Goal: Task Accomplishment & Management: Manage account settings

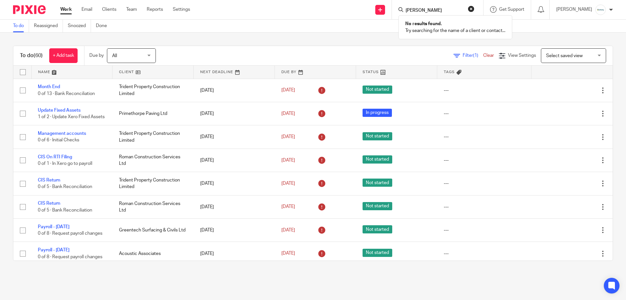
type input "gary hall"
click at [298, 21] on div "To do Reassigned Snoozed Done" at bounding box center [313, 26] width 626 height 13
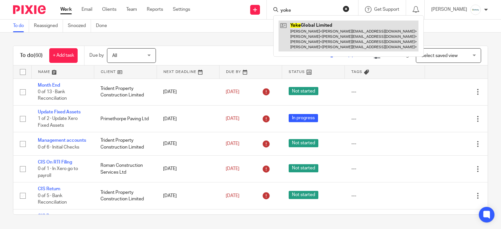
type input "yoke"
click at [309, 24] on link at bounding box center [349, 36] width 140 height 31
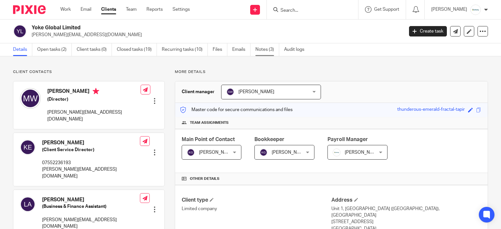
click at [264, 47] on link "Notes (3)" at bounding box center [267, 49] width 24 height 13
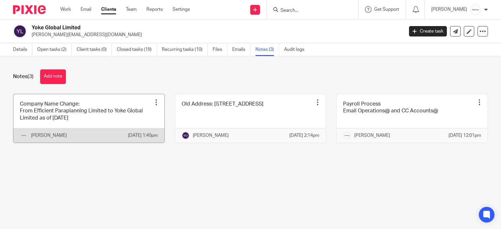
click at [136, 128] on link at bounding box center [88, 118] width 151 height 49
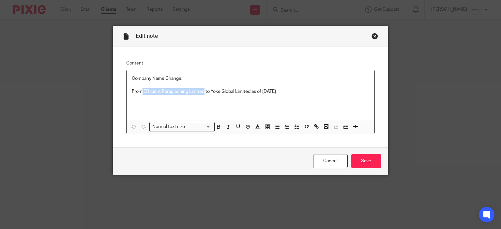
drag, startPoint x: 140, startPoint y: 92, endPoint x: 202, endPoint y: 91, distance: 62.3
click at [202, 91] on p "From Efficient Paraplanning Limited to Yoke Global Limited as of 09/08/2025" at bounding box center [251, 91] width 238 height 7
copy p "Efficient Paraplanning Limited"
click at [354, 162] on input "Save" at bounding box center [366, 161] width 30 height 14
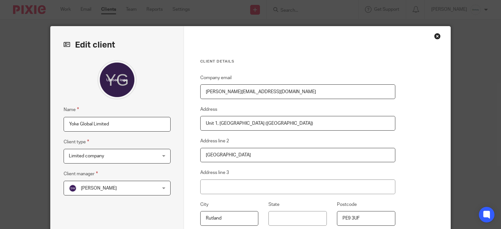
click at [296, 92] on input "michelle@eparaplan.co.uk" at bounding box center [297, 91] width 195 height 15
click at [163, 123] on input "Yoke Global Limited" at bounding box center [117, 124] width 107 height 15
paste input "Efficient Paraplanning Limited"
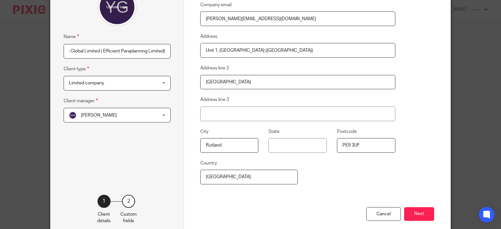
scroll to position [107, 0]
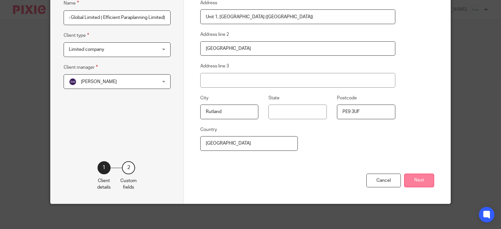
type input "Yoke Global Limited ( Efficient Paraplanning Limited)"
click at [422, 182] on button "Next" at bounding box center [419, 181] width 30 height 14
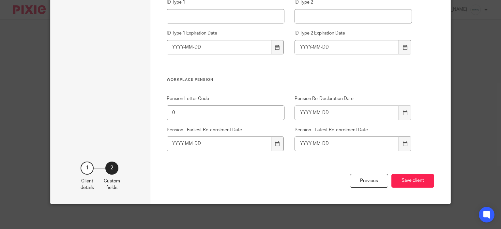
scroll to position [689, 0]
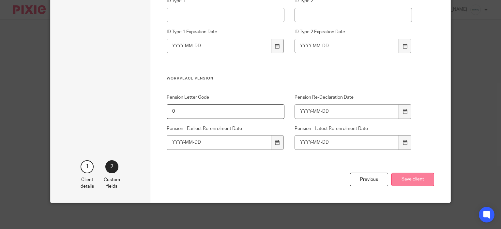
click at [399, 186] on button "Save client" at bounding box center [412, 180] width 43 height 14
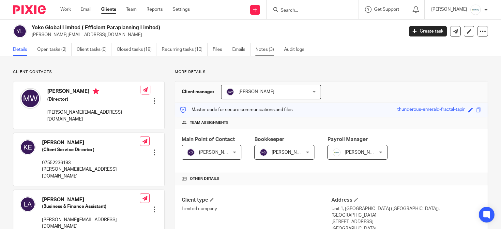
click at [273, 50] on link "Notes (3)" at bounding box center [267, 49] width 24 height 13
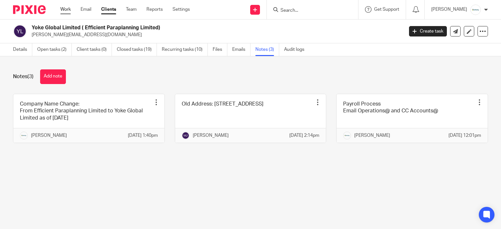
click at [69, 10] on link "Work" at bounding box center [65, 9] width 10 height 7
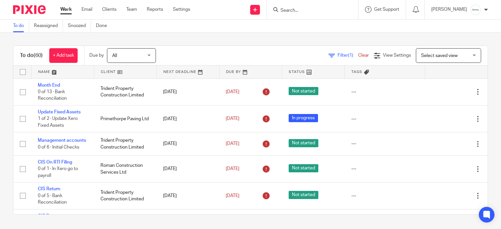
click at [304, 7] on form at bounding box center [314, 10] width 69 height 8
click at [307, 8] on input "Search" at bounding box center [309, 11] width 59 height 6
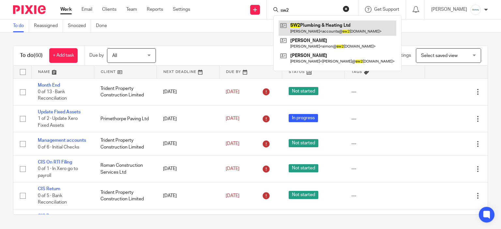
type input "sw2"
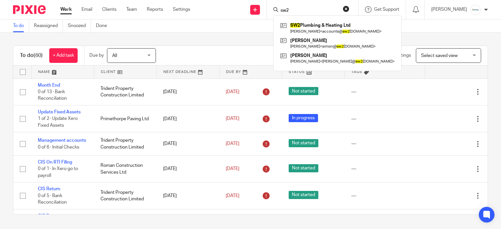
click at [176, 41] on div "To do (60) + Add task Due by All All Today Tomorrow This week Next week This mo…" at bounding box center [250, 130] width 501 height 195
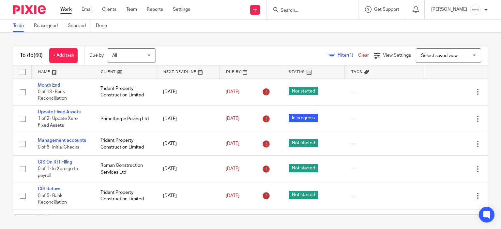
click at [316, 9] on input "Search" at bounding box center [309, 11] width 59 height 6
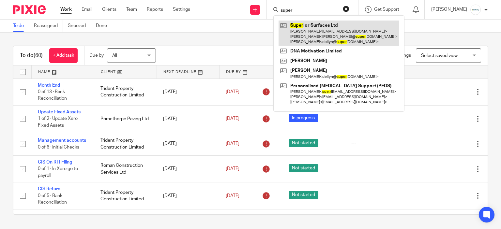
type input "super"
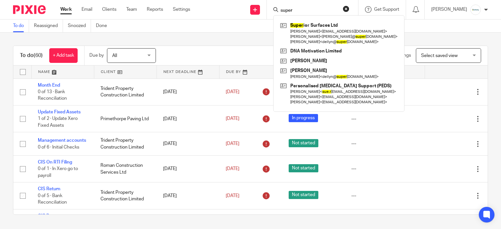
click at [250, 44] on div "To do (60) + Add task Due by All All Today Tomorrow This week Next week This mo…" at bounding box center [250, 130] width 501 height 195
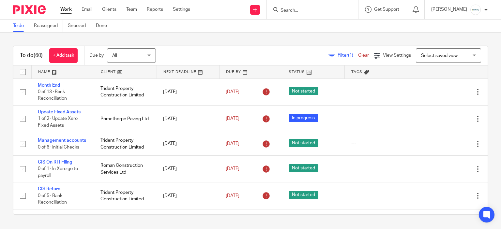
click at [319, 10] on input "Search" at bounding box center [309, 11] width 59 height 6
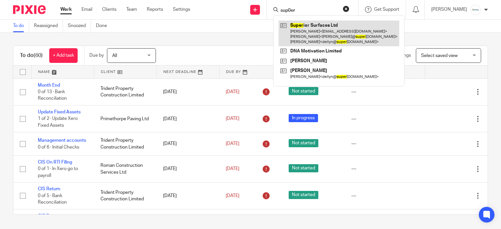
type input "sup0er"
click at [344, 36] on link at bounding box center [339, 34] width 121 height 26
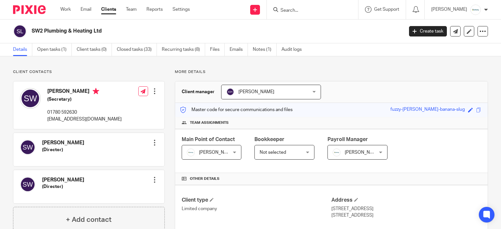
click at [296, 13] on input "Search" at bounding box center [309, 11] width 59 height 6
drag, startPoint x: 231, startPoint y: 58, endPoint x: 231, endPoint y: 46, distance: 12.4
click at [231, 46] on link "Emails" at bounding box center [239, 49] width 18 height 13
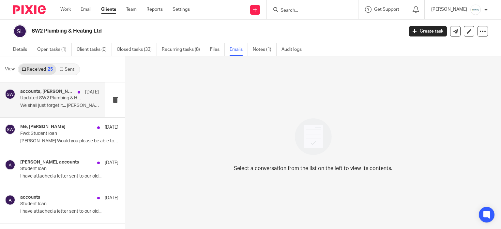
click at [64, 112] on div "accounts, Sarah Wills 8 Aug Updated SW2 Plumbing & Heating Ltd accounts 2025 We…" at bounding box center [52, 100] width 105 height 35
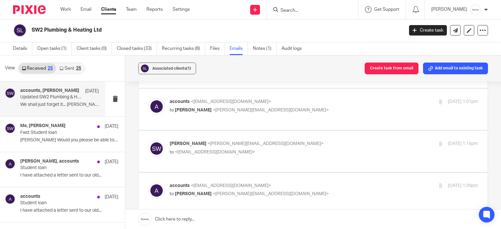
click at [63, 63] on link "Sent 25" at bounding box center [70, 68] width 28 height 10
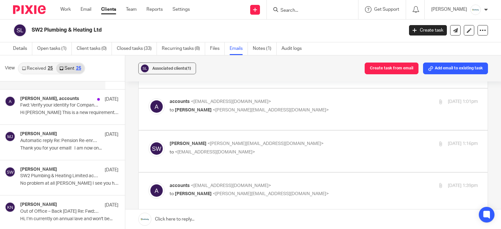
scroll to position [130, 0]
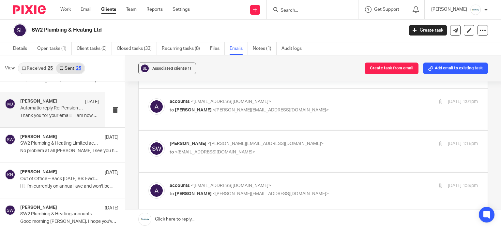
click at [58, 117] on p "Thank you for your email! I am now on..." at bounding box center [59, 116] width 79 height 6
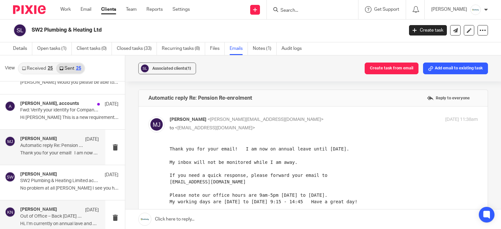
scroll to position [33, 0]
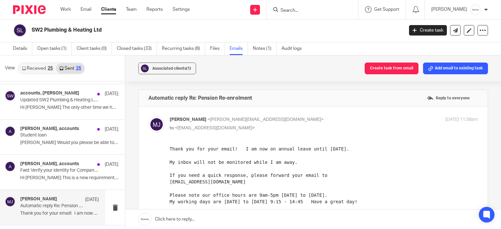
click at [41, 68] on link "Received 25" at bounding box center [38, 68] width 38 height 10
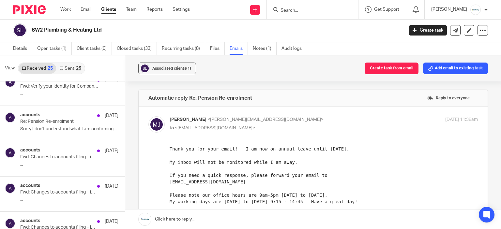
scroll to position [652, 0]
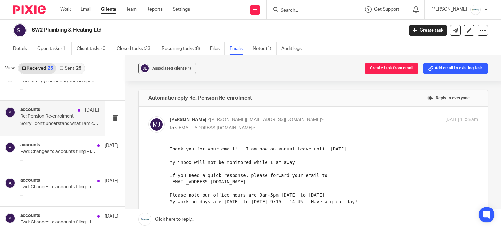
click at [83, 124] on p "Sorry I don't understand what I am confirming ..." at bounding box center [59, 124] width 79 height 6
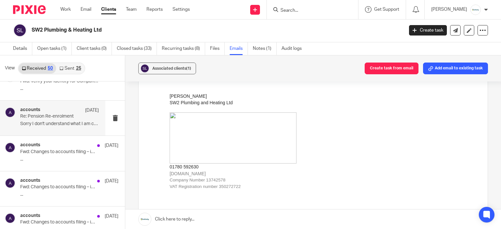
scroll to position [17, 0]
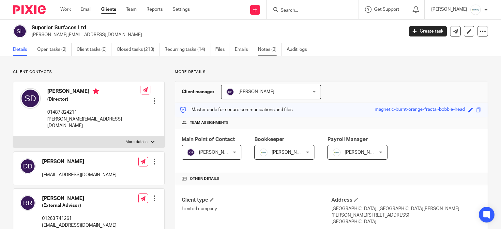
click at [267, 54] on link "Notes (3)" at bounding box center [270, 49] width 24 height 13
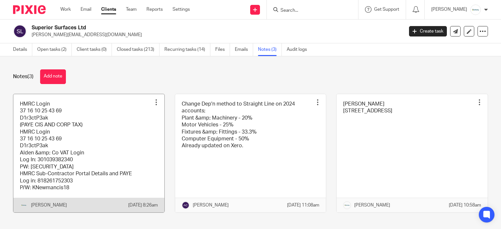
click at [139, 132] on link at bounding box center [88, 153] width 151 height 119
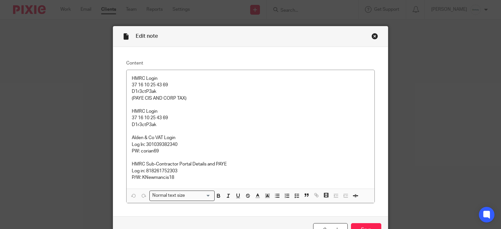
drag, startPoint x: 376, startPoint y: 43, endPoint x: 373, endPoint y: 38, distance: 5.5
click at [375, 43] on div "Edit note" at bounding box center [250, 36] width 275 height 21
click at [373, 38] on div "Close this dialog window" at bounding box center [374, 36] width 7 height 7
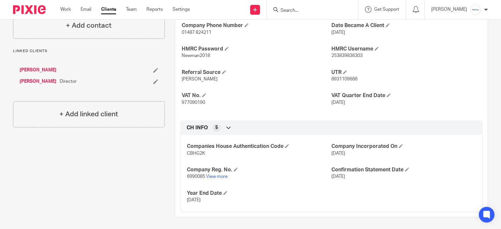
scroll to position [239, 0]
click at [251, 78] on p "[PERSON_NAME]" at bounding box center [257, 79] width 150 height 7
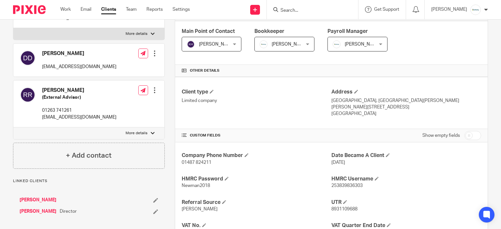
scroll to position [0, 0]
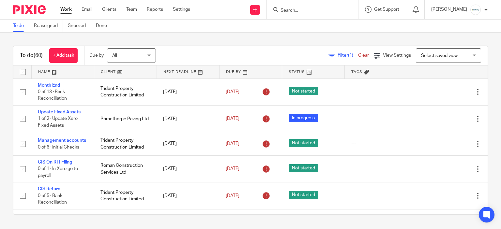
click at [299, 8] on input "Search" at bounding box center [309, 11] width 59 height 6
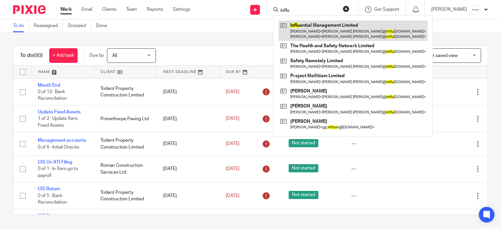
type input "influ"
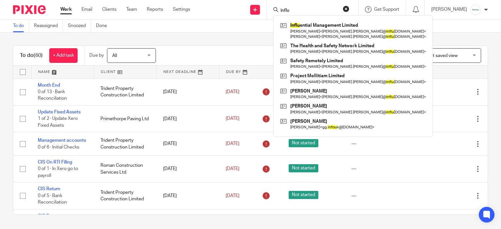
click at [175, 44] on div "To do (60) + Add task Due by All All Today Tomorrow This week Next week This mo…" at bounding box center [250, 130] width 501 height 195
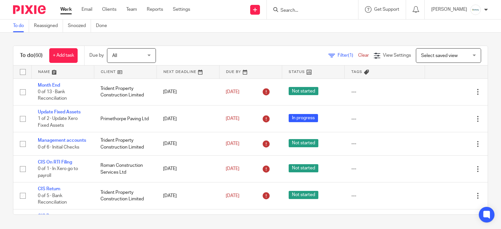
click at [294, 11] on input "Search" at bounding box center [309, 11] width 59 height 6
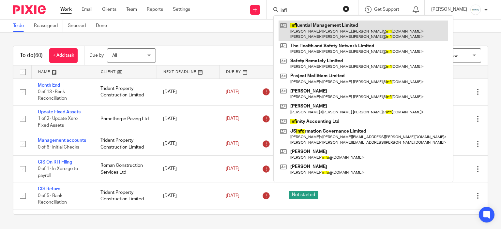
type input "infl"
click at [340, 26] on link at bounding box center [364, 31] width 170 height 20
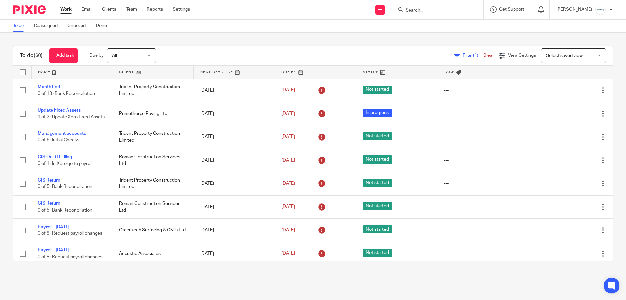
drag, startPoint x: 619, startPoint y: 40, endPoint x: 503, endPoint y: 38, distance: 116.4
click at [503, 38] on div "To do (60) + Add task Due by All All Today Tomorrow This week Next week This mo…" at bounding box center [313, 153] width 626 height 241
drag, startPoint x: 427, startPoint y: 13, endPoint x: 427, endPoint y: 9, distance: 3.3
click at [427, 11] on input "Search" at bounding box center [434, 11] width 59 height 6
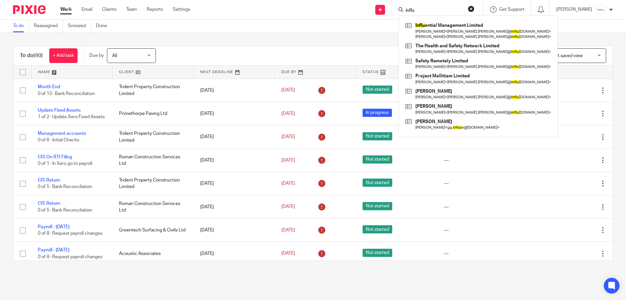
type input "influ"
click at [446, 18] on div "Influ ential Management Limited Tracey Nottage < tracey.nottage@ influ entialmg…" at bounding box center [478, 76] width 159 height 122
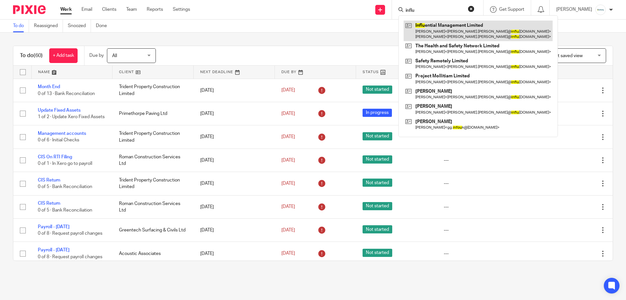
click at [447, 26] on link at bounding box center [478, 31] width 149 height 20
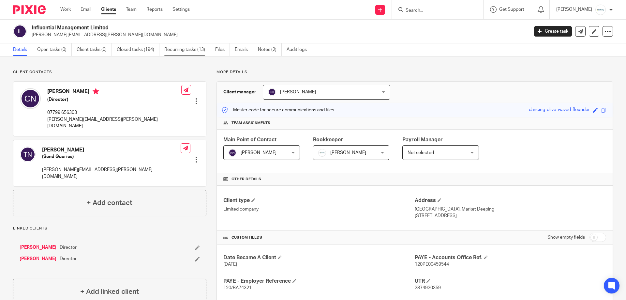
click at [172, 49] on link "Recurring tasks (13)" at bounding box center [187, 49] width 46 height 13
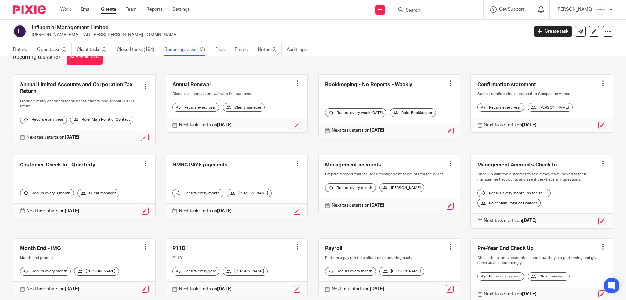
scroll to position [8, 0]
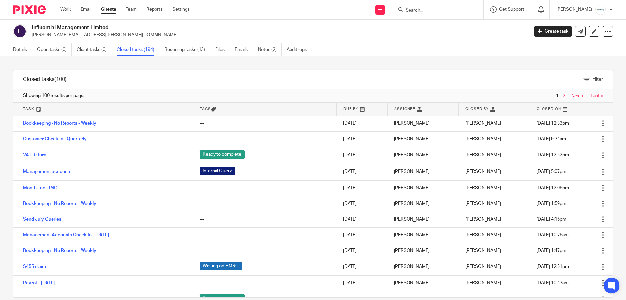
click at [193, 40] on div "Influential Management Limited [PERSON_NAME][EMAIL_ADDRESS][PERSON_NAME][DOMAIN…" at bounding box center [313, 32] width 626 height 24
click at [194, 49] on link "Recurring tasks (13)" at bounding box center [187, 49] width 46 height 13
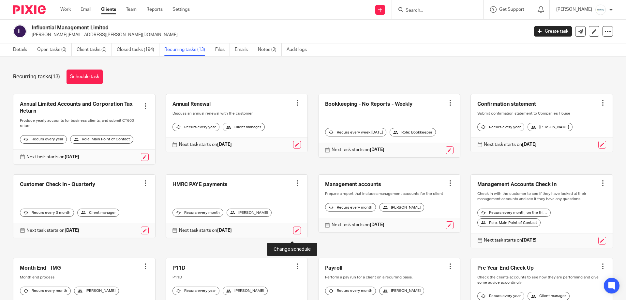
click at [293, 234] on link at bounding box center [297, 230] width 8 height 8
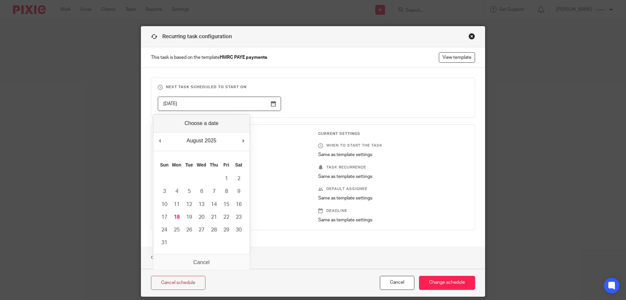
click at [232, 97] on input "[DATE]" at bounding box center [219, 104] width 123 height 15
type input "[DATE]"
click at [266, 101] on input "[DATE]" at bounding box center [219, 104] width 123 height 15
click at [344, 166] on p "Task recurrence" at bounding box center [393, 167] width 150 height 5
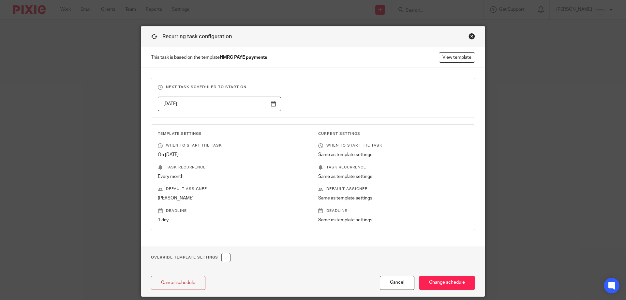
click at [228, 257] on input "checkbox" at bounding box center [225, 257] width 9 height 9
checkbox input "true"
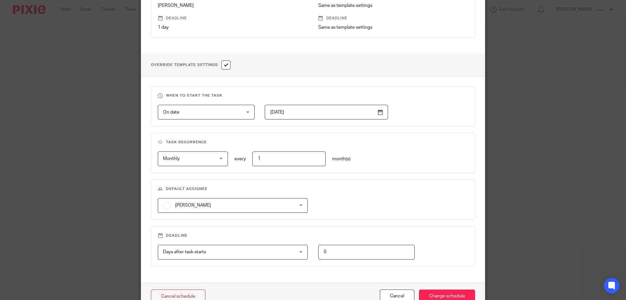
scroll to position [196, 0]
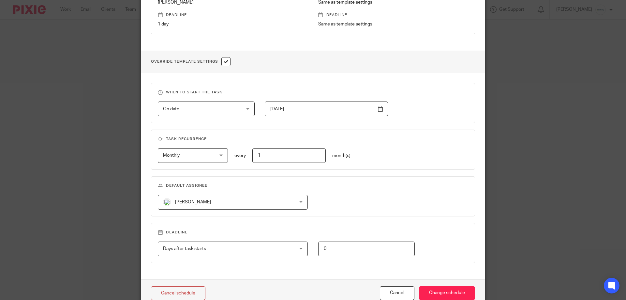
click at [312, 106] on input "[DATE]" at bounding box center [326, 108] width 123 height 15
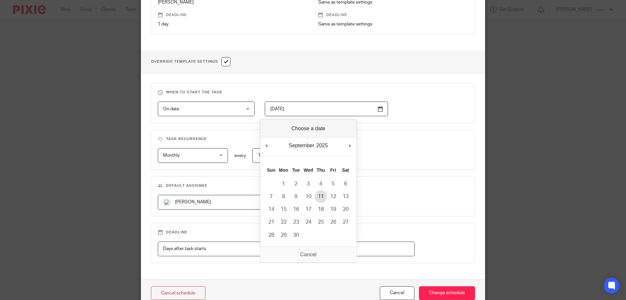
type input "[DATE]"
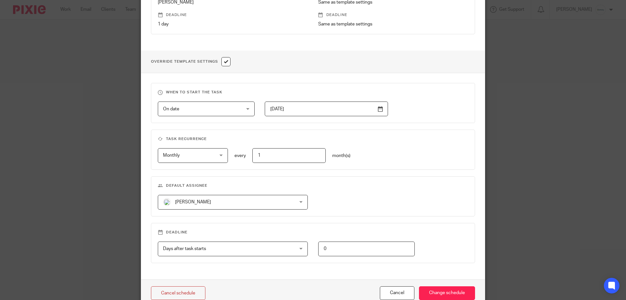
click at [209, 200] on span "[PERSON_NAME]" at bounding box center [221, 202] width 116 height 14
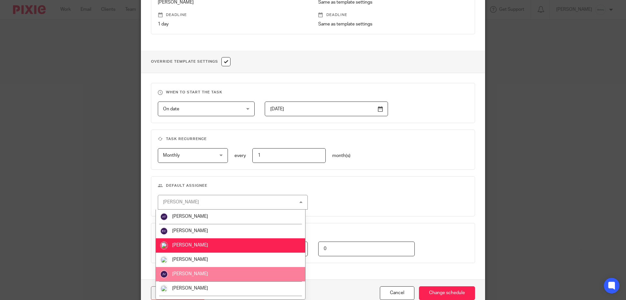
click at [212, 272] on li "[PERSON_NAME]" at bounding box center [230, 274] width 149 height 14
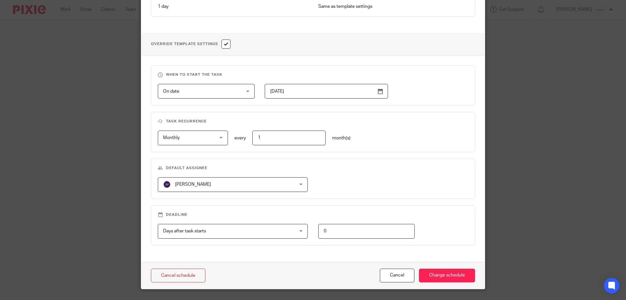
scroll to position [229, 0]
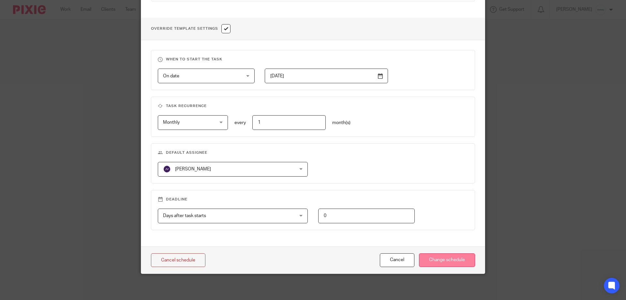
click at [449, 257] on input "Change schedule" at bounding box center [447, 260] width 56 height 14
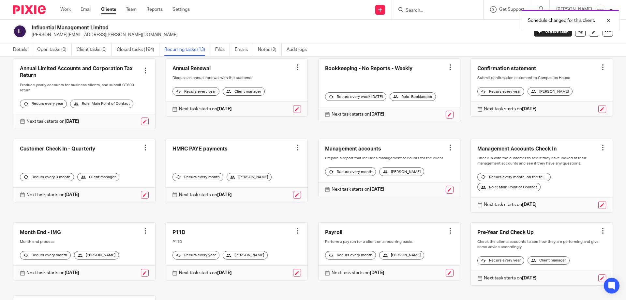
scroll to position [73, 0]
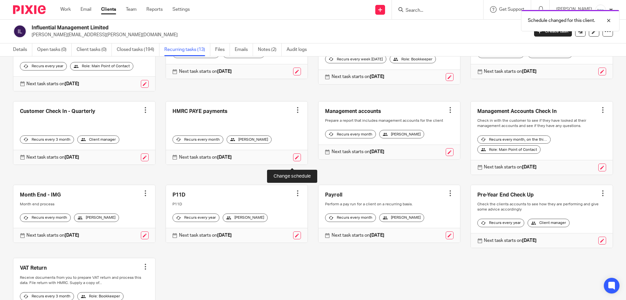
click at [293, 161] on link at bounding box center [297, 157] width 8 height 8
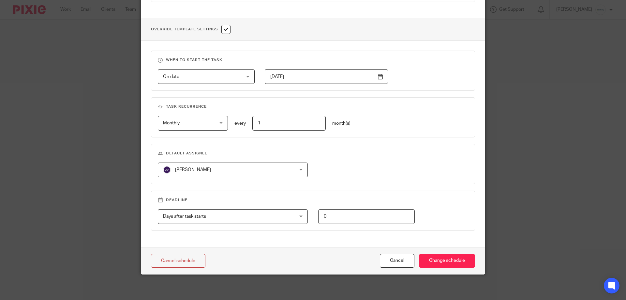
scroll to position [229, 0]
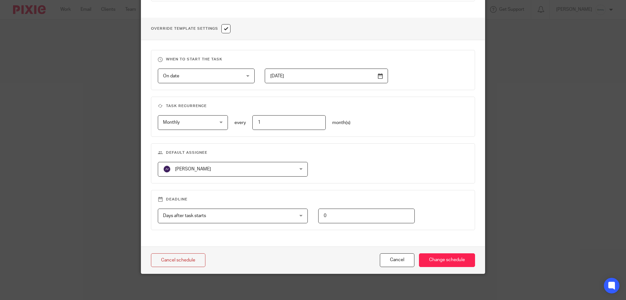
click at [217, 175] on fieldset "Default assignee [PERSON_NAME] [PERSON_NAME] [PERSON_NAME] [PERSON_NAME] [PERSO…" at bounding box center [313, 163] width 324 height 40
click at [217, 175] on span "Jamie Vinn" at bounding box center [221, 169] width 116 height 14
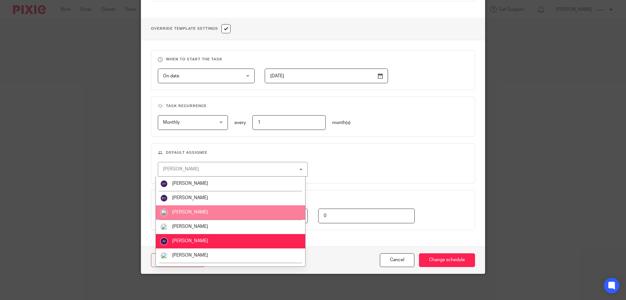
click at [228, 213] on li "[PERSON_NAME]" at bounding box center [230, 212] width 149 height 14
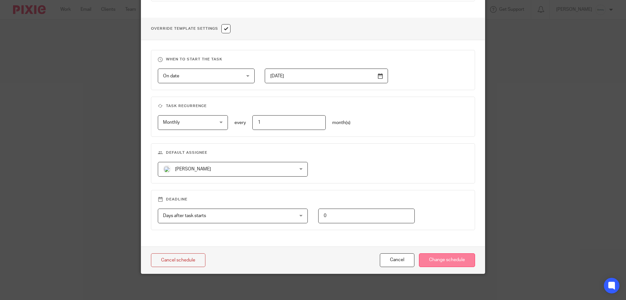
click at [447, 262] on input "Change schedule" at bounding box center [447, 260] width 56 height 14
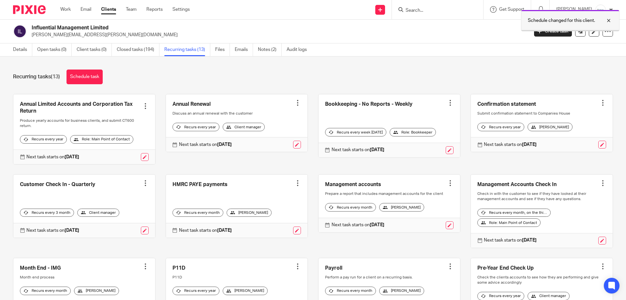
click at [609, 20] on div at bounding box center [604, 21] width 18 height 8
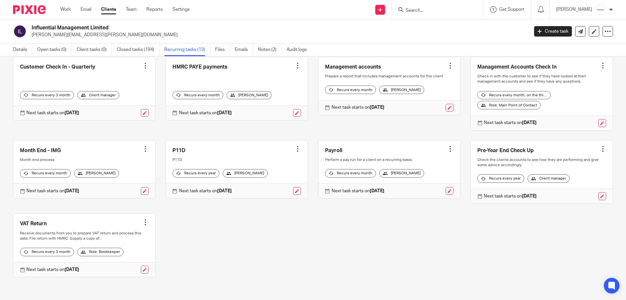
scroll to position [98, 0]
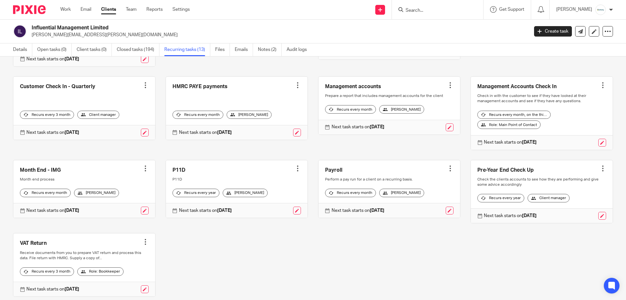
click at [294, 88] on div at bounding box center [297, 85] width 7 height 7
click at [278, 133] on span "Cancel schedule" at bounding box center [269, 131] width 34 height 5
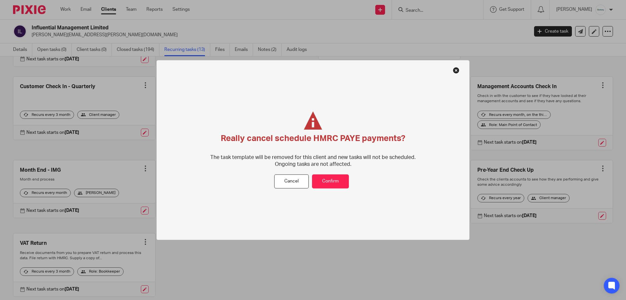
click at [346, 174] on div "Really cancel schedule HMRC PAYE payments? The task template will be removed fo…" at bounding box center [313, 143] width 219 height 63
click at [342, 181] on button "Confirm" at bounding box center [330, 181] width 37 height 14
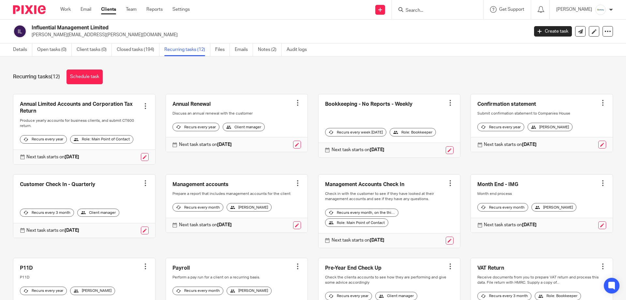
click at [92, 67] on div "Recurring tasks (12) Schedule task Annual Limited Accounts and Corporation Tax …" at bounding box center [313, 177] width 626 height 243
click at [93, 75] on link "Schedule task" at bounding box center [85, 76] width 36 height 15
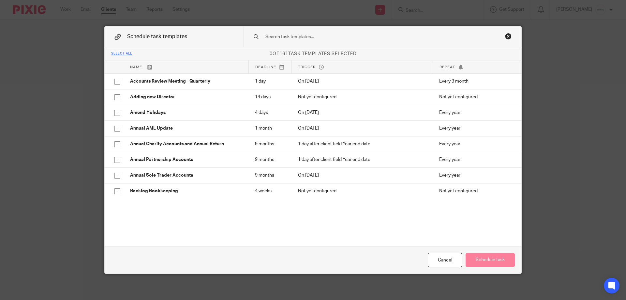
click at [508, 37] on div "Close this dialog window" at bounding box center [508, 36] width 7 height 7
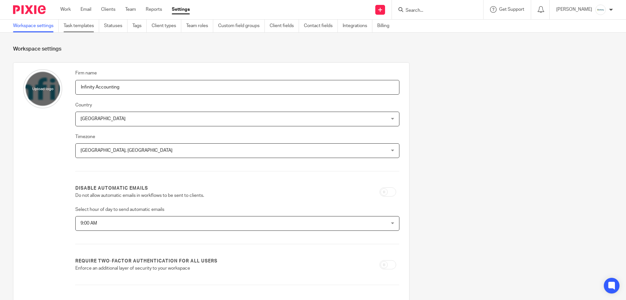
click at [91, 26] on link "Task templates" at bounding box center [82, 26] width 36 height 13
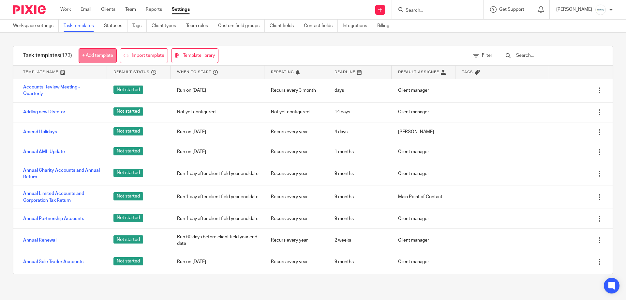
click at [93, 50] on link "+ Add template" at bounding box center [98, 55] width 38 height 15
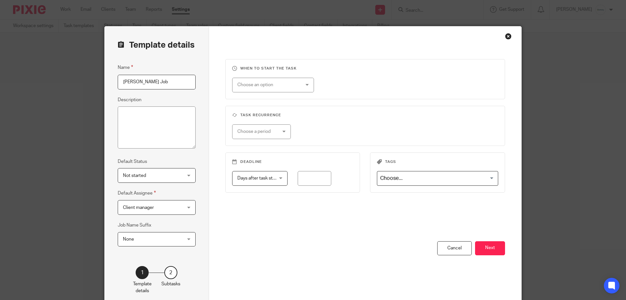
drag, startPoint x: 169, startPoint y: 82, endPoint x: -52, endPoint y: 74, distance: 221.6
click at [0, 74] on html "Work Email Clients Team Reports Settings Work Email Clients Team Reports Settin…" at bounding box center [313, 150] width 626 height 300
type input "[PERSON_NAME] Job"
click at [128, 106] on textarea "Description" at bounding box center [157, 127] width 78 height 42
paste textarea "[PERSON_NAME] Job"
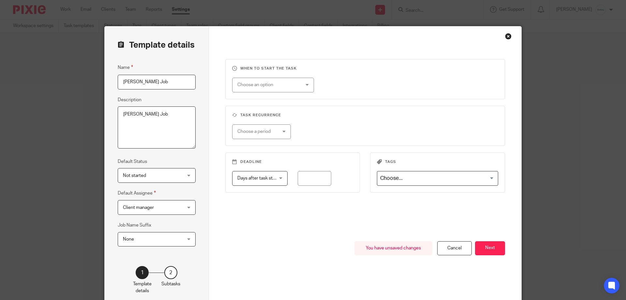
type textarea "[PERSON_NAME] Job"
click at [303, 83] on div "Choose an option" at bounding box center [273, 85] width 82 height 15
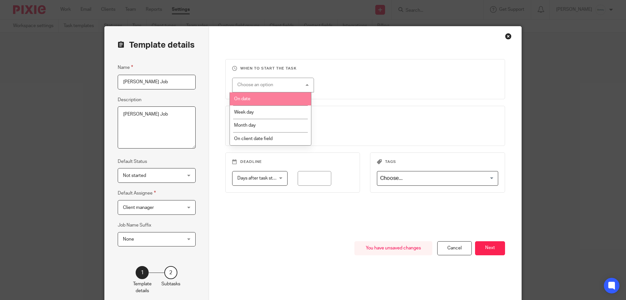
click at [282, 103] on li "On date" at bounding box center [270, 98] width 81 height 13
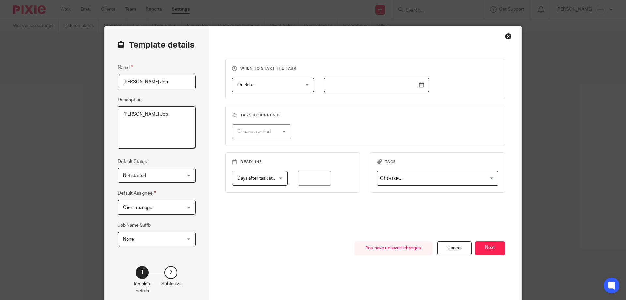
click at [398, 92] on fieldset "When to start the task On date On date Disable On date Week day Month day On cl…" at bounding box center [365, 79] width 280 height 40
click at [397, 87] on input "text" at bounding box center [376, 85] width 105 height 15
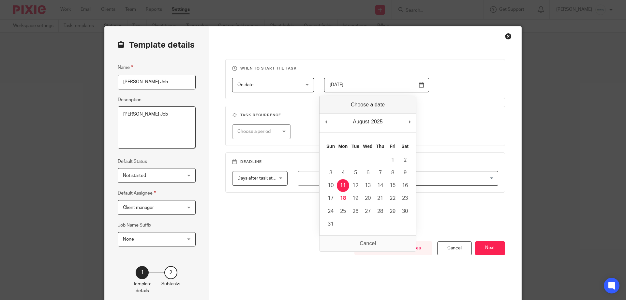
click at [413, 81] on input "2025-08-11" at bounding box center [376, 85] width 105 height 15
type input "2025-09-11"
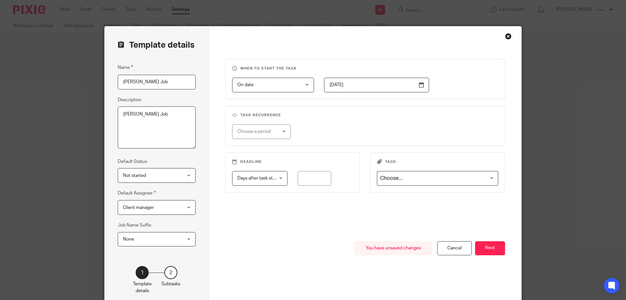
click at [473, 119] on fieldset "Task recurrence Choose a period No repeat Weekly Monthly Yearly" at bounding box center [365, 126] width 280 height 40
click at [173, 200] on span "Client manager" at bounding box center [152, 207] width 58 height 14
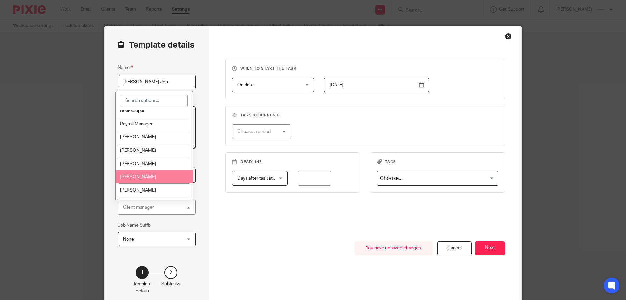
scroll to position [65, 0]
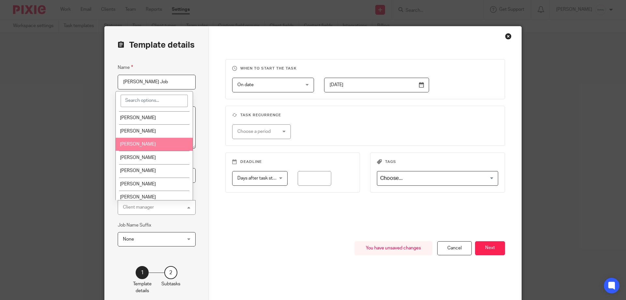
click at [162, 147] on li "[PERSON_NAME]" at bounding box center [154, 144] width 77 height 13
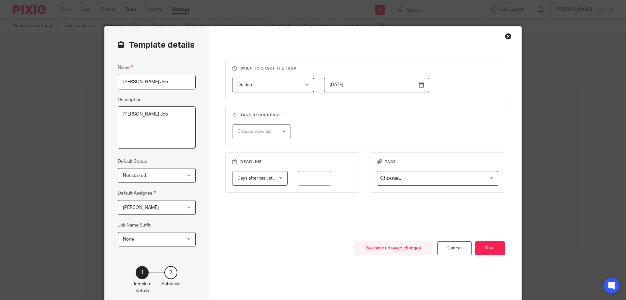
click at [217, 218] on div "When to start the task On date On date Disable On date Week day Month day On cl…" at bounding box center [365, 166] width 313 height 280
click at [160, 118] on textarea "Colins PAYE Job" at bounding box center [157, 127] width 78 height 42
click at [260, 133] on div "Choose a period" at bounding box center [258, 132] width 43 height 14
click at [285, 116] on h3 "Task recurrence" at bounding box center [365, 115] width 266 height 5
click at [270, 135] on div "Choose a period" at bounding box center [258, 132] width 43 height 14
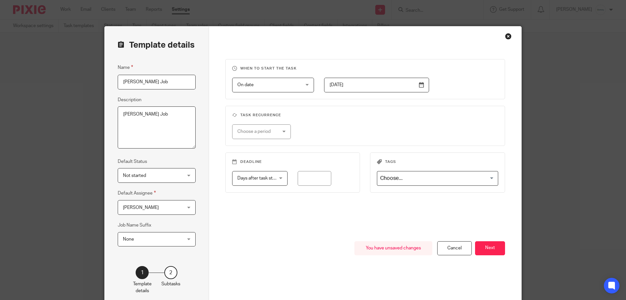
drag, startPoint x: 364, startPoint y: 105, endPoint x: 358, endPoint y: 122, distance: 17.8
click at [364, 105] on div "When to start the task On date On date Disable On date Week day Month day On cl…" at bounding box center [365, 150] width 280 height 182
click at [257, 191] on fieldset "Deadline Days after task starts Days after task starts Days after task starts W…" at bounding box center [292, 172] width 135 height 40
click at [261, 181] on span "Days after task starts" at bounding box center [257, 178] width 40 height 14
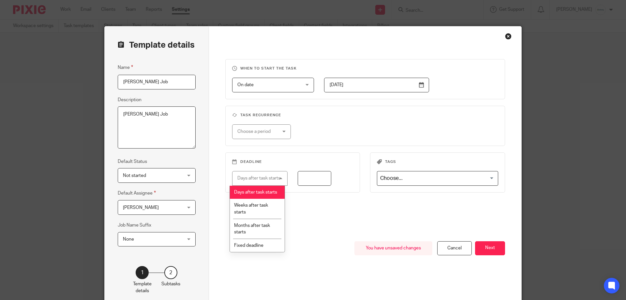
click at [314, 180] on input "number" at bounding box center [315, 178] width 34 height 15
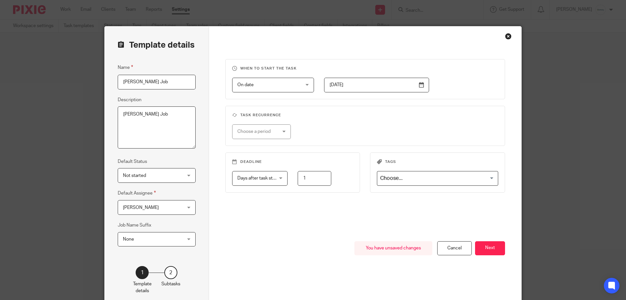
type input "1"
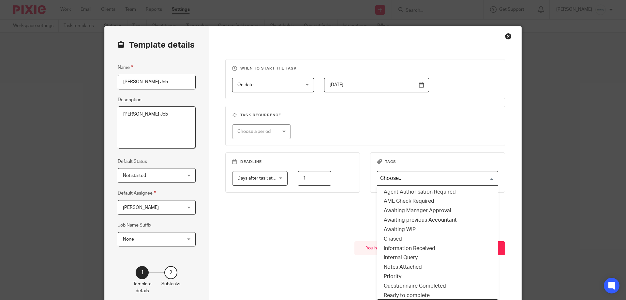
click at [454, 173] on input "Search for option" at bounding box center [436, 178] width 116 height 11
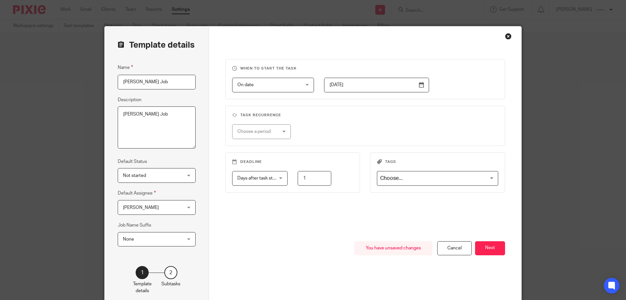
click at [453, 86] on div "On date On date Disable On date Week day Month day On client date field JobTemp…" at bounding box center [360, 85] width 277 height 15
click at [482, 248] on button "Next" at bounding box center [490, 248] width 30 height 14
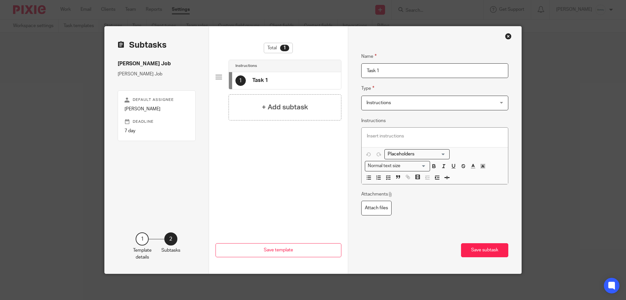
drag, startPoint x: 395, startPoint y: 67, endPoint x: 281, endPoint y: 74, distance: 114.0
click at [286, 76] on div "Subtasks Colins PAYE Job Colins PAYE Job Default assignee Imogen Jarvis Deadlin…" at bounding box center [313, 149] width 417 height 247
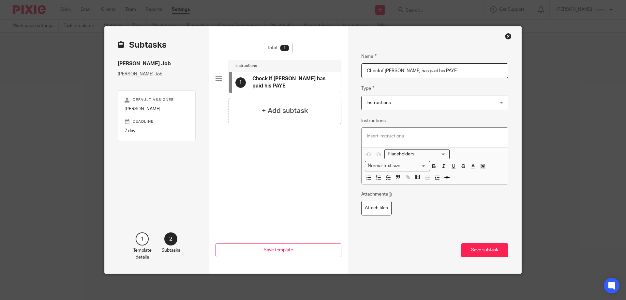
drag, startPoint x: 448, startPoint y: 71, endPoint x: 272, endPoint y: 56, distance: 176.8
click at [274, 56] on div "Subtasks Colins PAYE Job Colins PAYE Job Default assignee Imogen Jarvis Deadlin…" at bounding box center [313, 149] width 417 height 247
type input "Check if Colin has paid his PAYE"
click at [419, 134] on p at bounding box center [435, 136] width 136 height 7
paste div
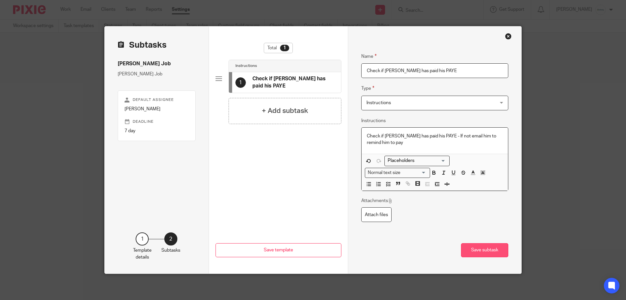
click at [468, 248] on button "Save subtask" at bounding box center [484, 250] width 47 height 14
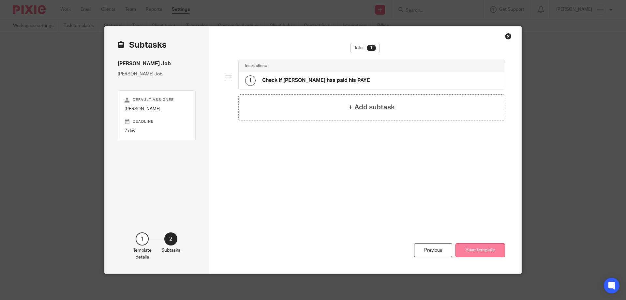
click at [494, 250] on button "Save template" at bounding box center [481, 250] width 50 height 14
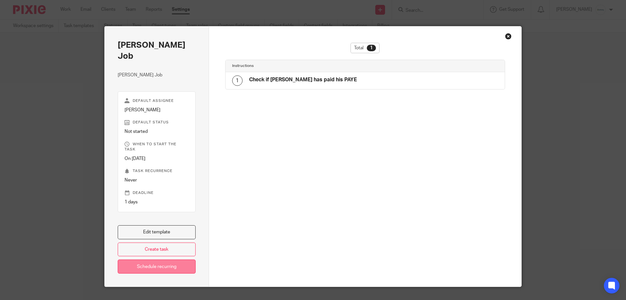
click at [146, 259] on link "Schedule recurring" at bounding box center [157, 266] width 78 height 14
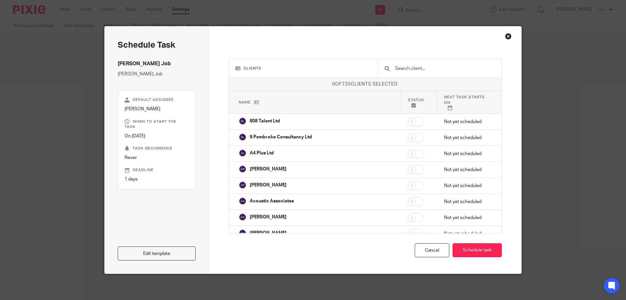
click at [437, 74] on div at bounding box center [440, 68] width 124 height 18
click at [436, 70] on input "text" at bounding box center [445, 68] width 100 height 7
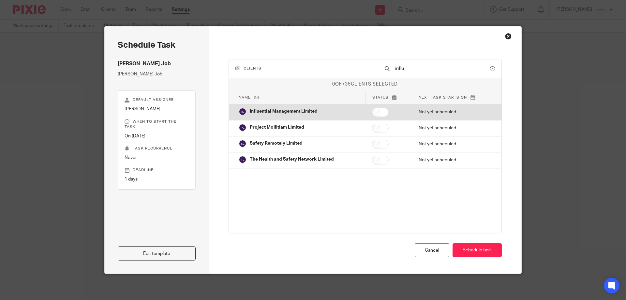
type input "influ"
click at [373, 113] on input "checkbox" at bounding box center [380, 112] width 17 height 9
checkbox input "true"
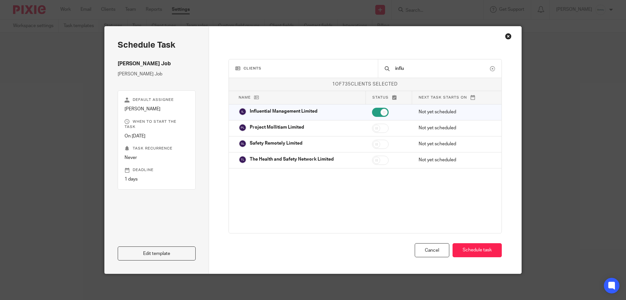
click at [472, 238] on div "Clients influ 1 of 735 clients selected Name Status Next task starts on 808 Tal…" at bounding box center [366, 151] width 274 height 184
click at [478, 252] on button "Schedule task" at bounding box center [477, 250] width 49 height 14
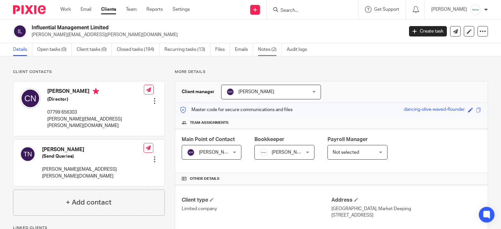
click at [265, 52] on link "Notes (2)" at bounding box center [270, 49] width 24 height 13
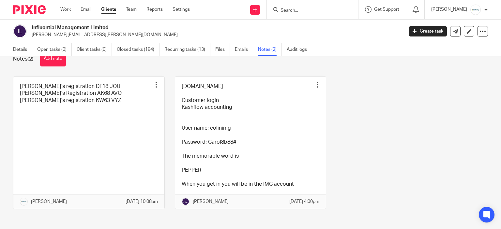
scroll to position [27, 0]
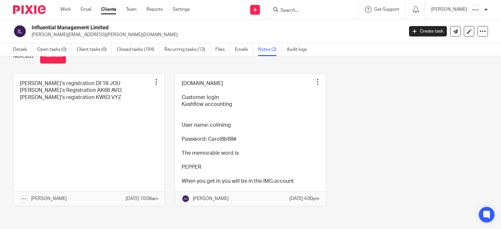
click at [13, 47] on div "Details Open tasks (0) Client tasks (0) Closed tasks (194) Recurring tasks (13)…" at bounding box center [161, 49] width 323 height 13
click at [16, 51] on link "Details" at bounding box center [22, 49] width 19 height 13
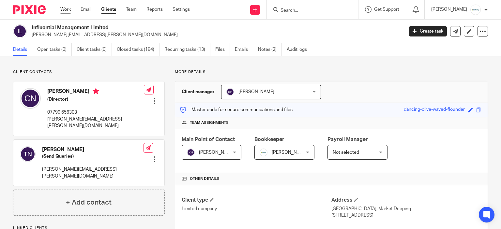
click at [70, 9] on link "Work" at bounding box center [65, 9] width 10 height 7
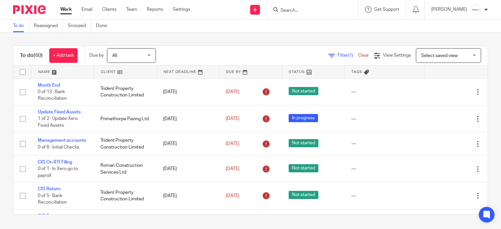
click at [298, 12] on input "Search" at bounding box center [309, 11] width 59 height 6
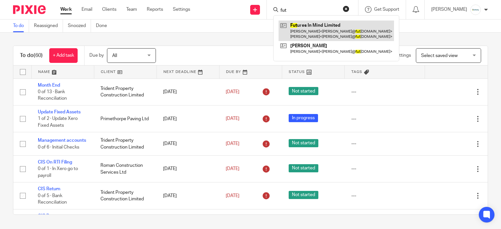
type input "fut"
click at [304, 32] on link at bounding box center [336, 31] width 115 height 20
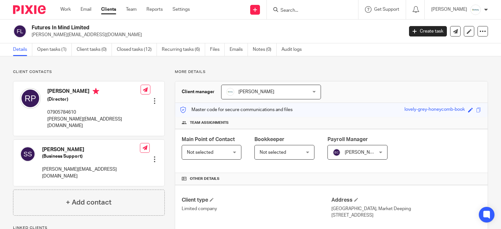
scroll to position [65, 0]
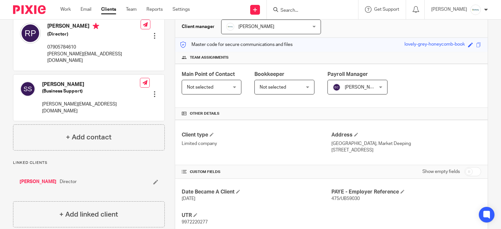
click at [220, 84] on span "Not selected" at bounding box center [208, 87] width 43 height 14
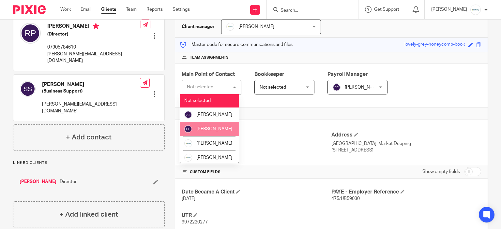
click at [215, 133] on li "Emma Coleman" at bounding box center [209, 129] width 59 height 14
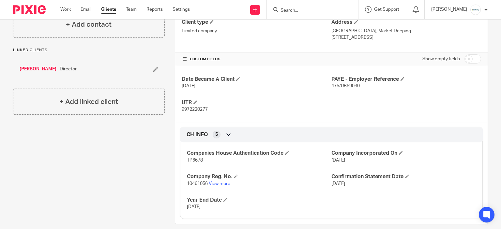
scroll to position [185, 0]
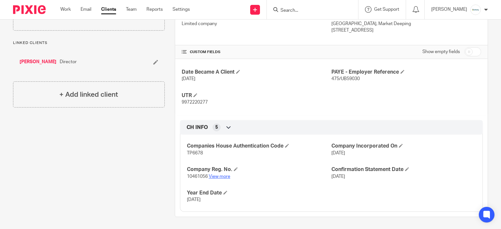
click at [219, 174] on link "View more" at bounding box center [220, 176] width 22 height 5
